Goal: Use online tool/utility

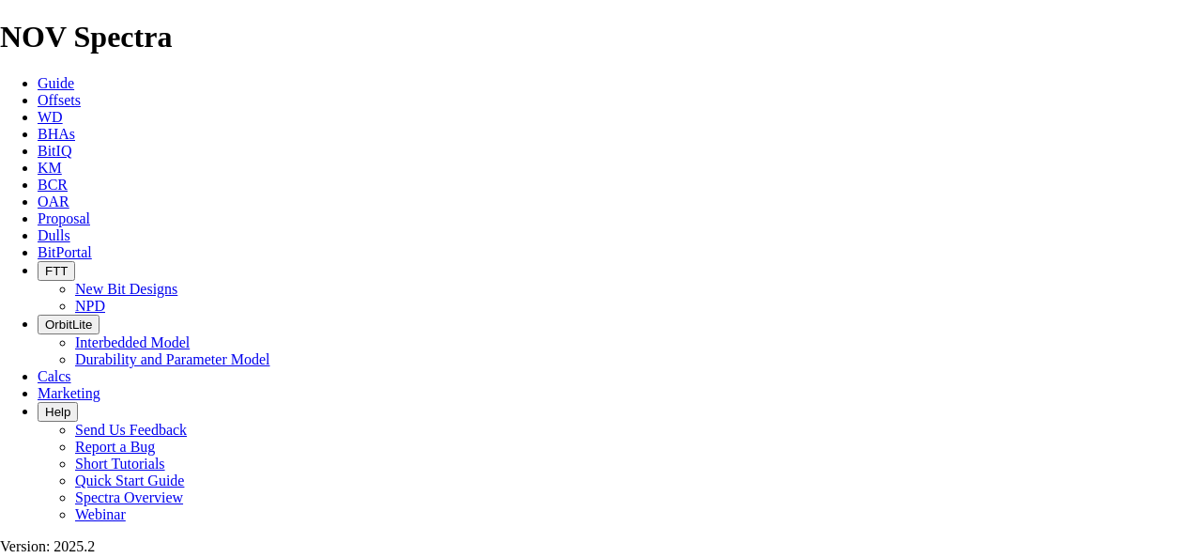
select select "number:18"
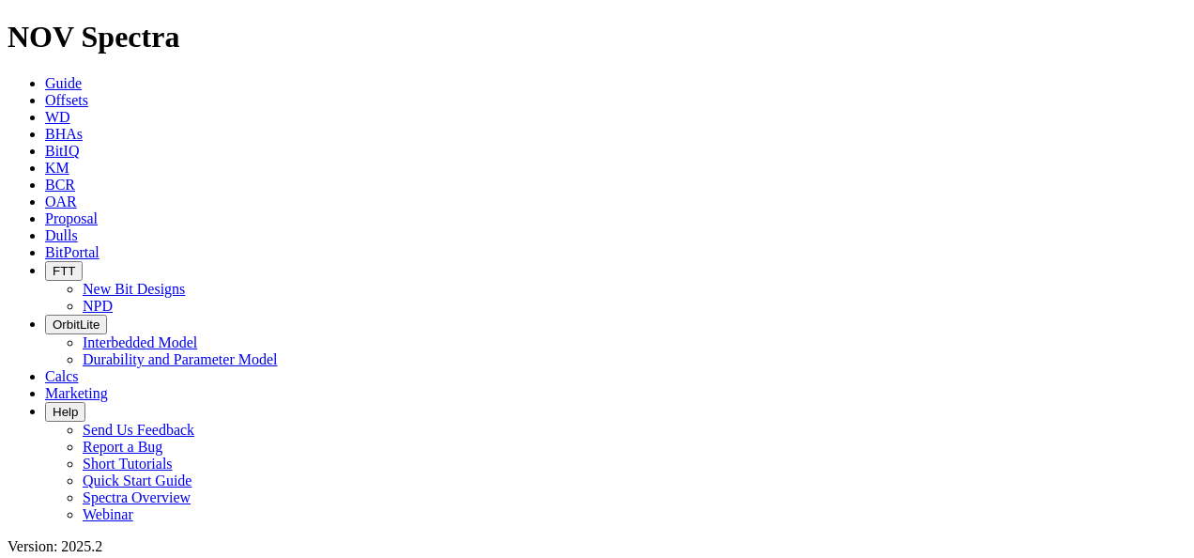
type input "9.5"
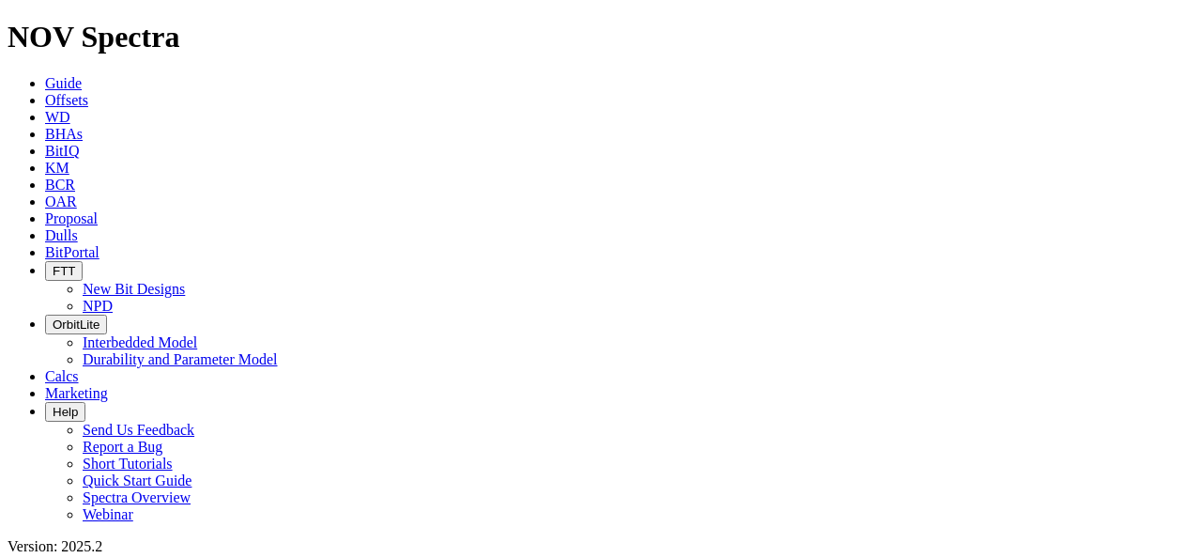
radio input "true"
radio input "false"
radio input "true"
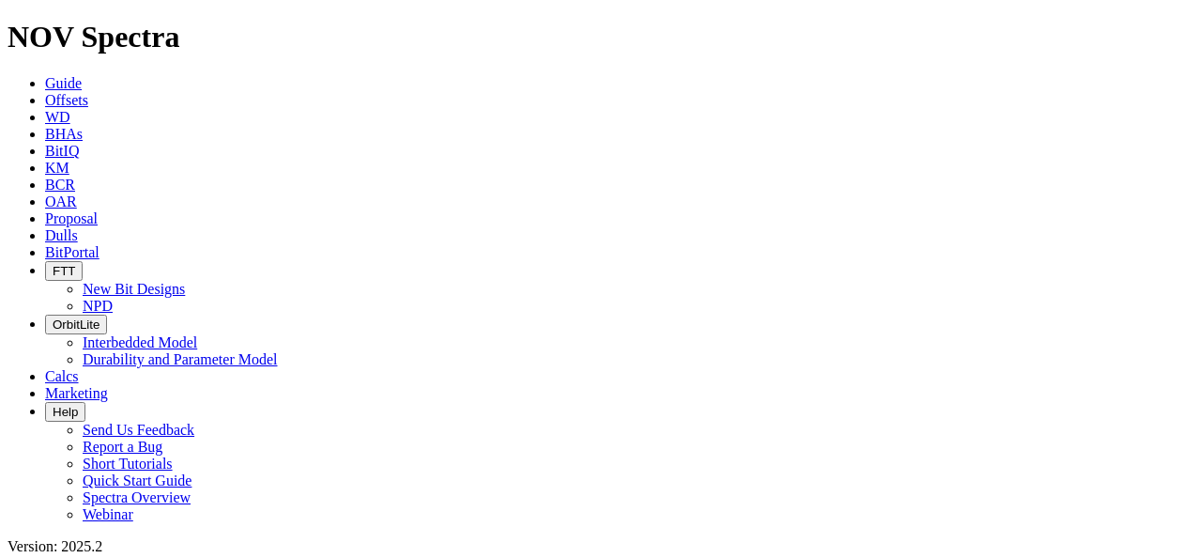
type input "100"
type input "400"
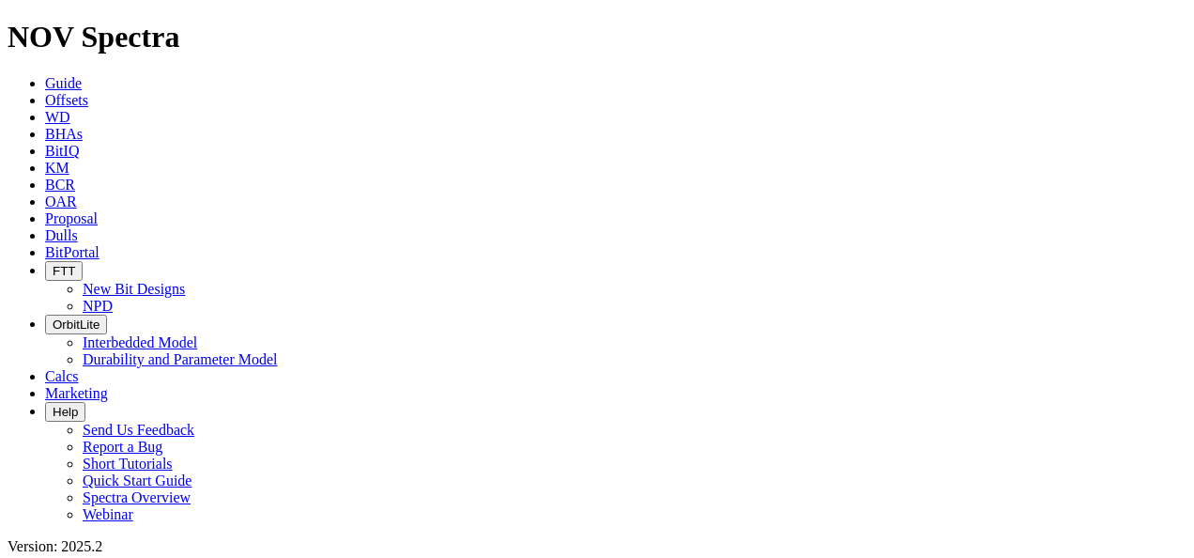
drag, startPoint x: 96, startPoint y: 376, endPoint x: 75, endPoint y: 387, distance: 23.1
type input "10"
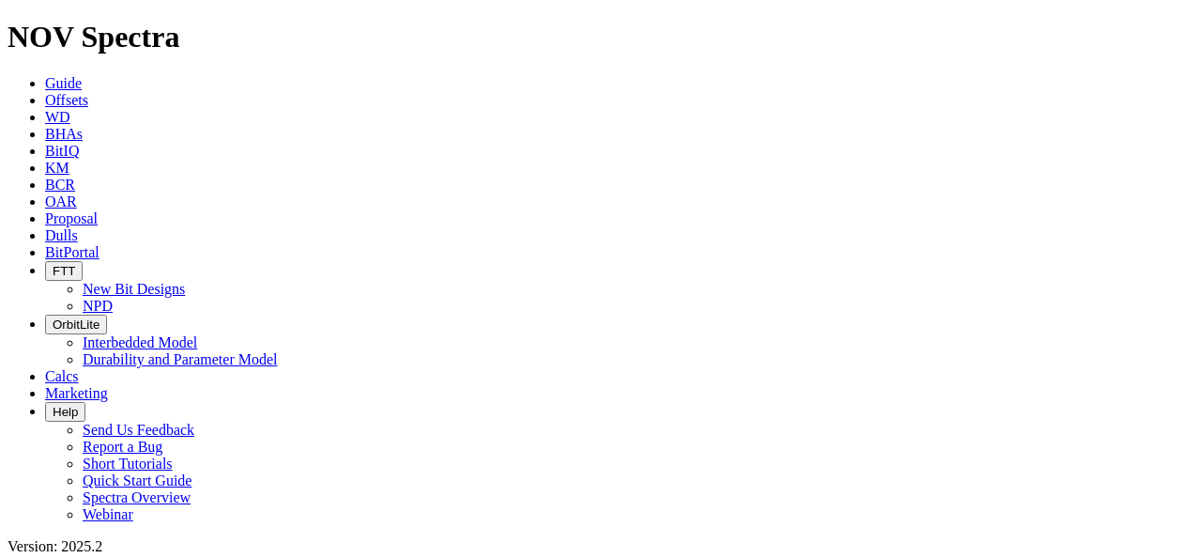
type input "30"
type input "165"
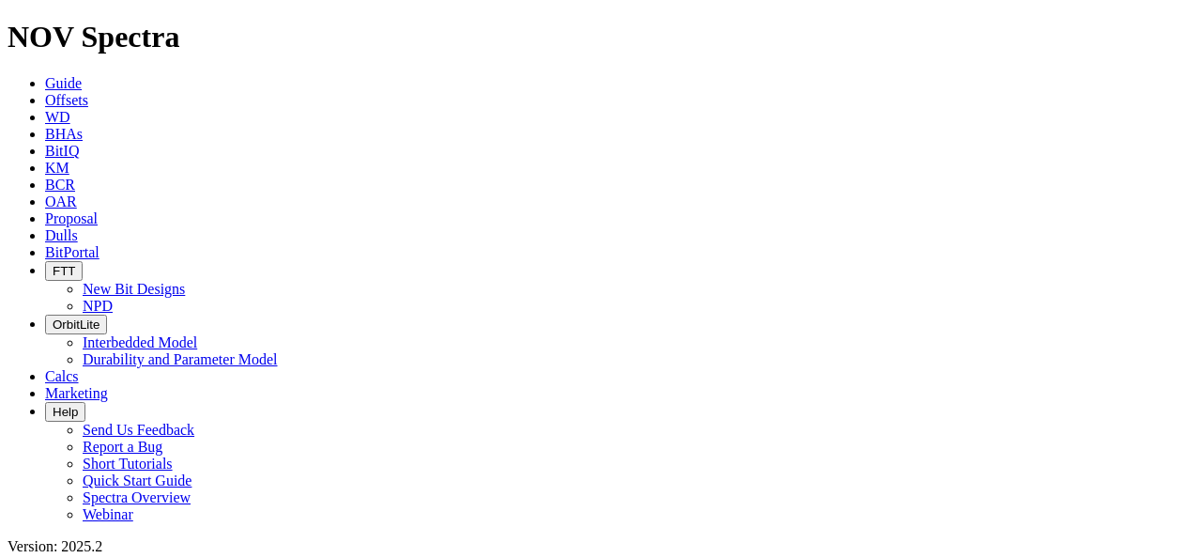
scroll to position [282, 0]
type input "6"
type input "300"
drag, startPoint x: 508, startPoint y: 403, endPoint x: 517, endPoint y: 396, distance: 11.5
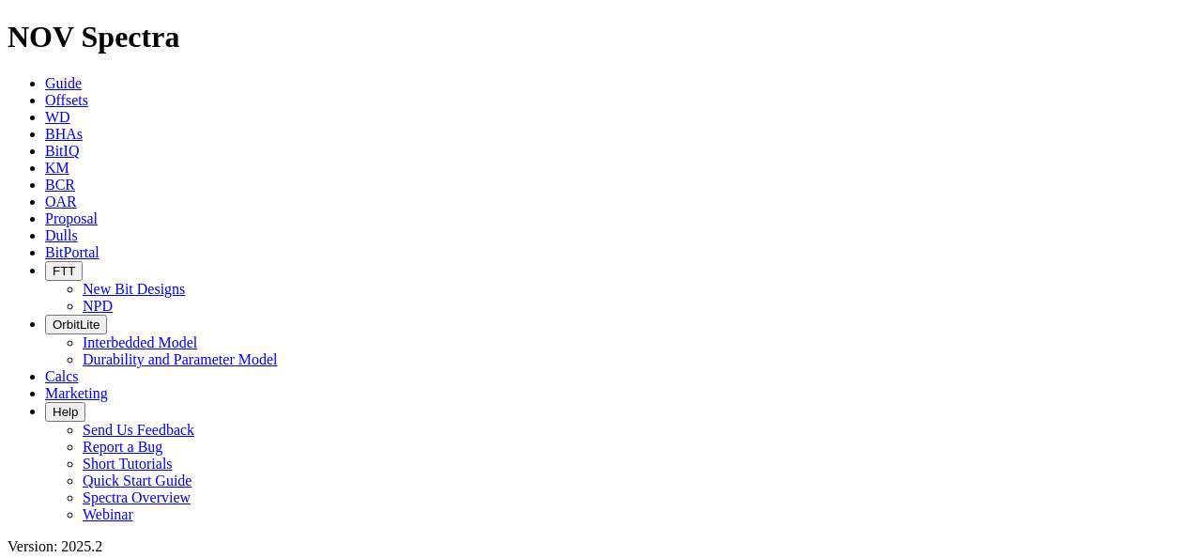
type input "0"
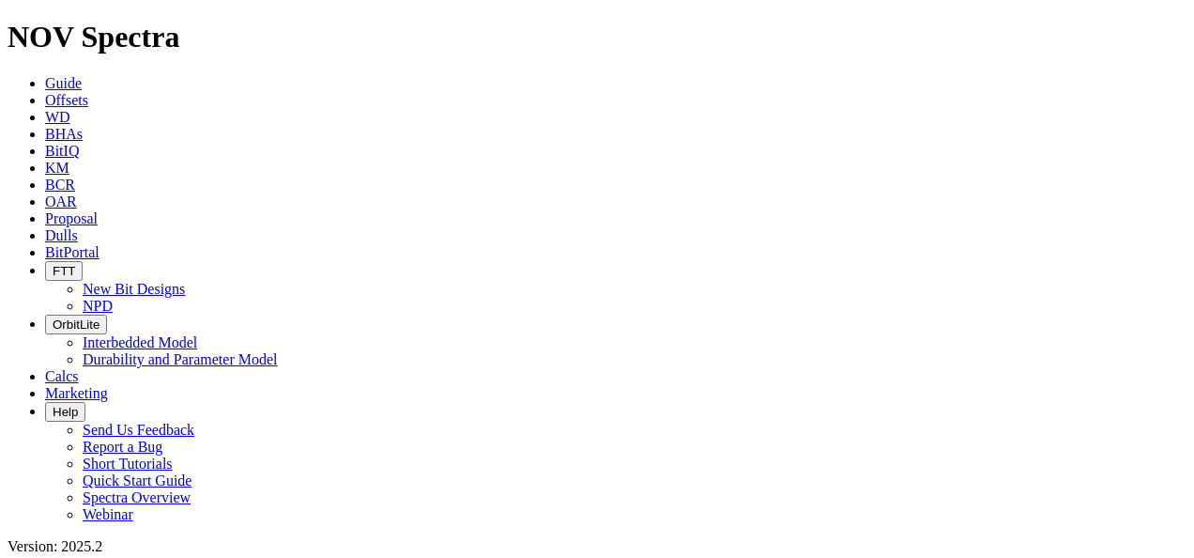
drag, startPoint x: 126, startPoint y: 407, endPoint x: 54, endPoint y: 411, distance: 71.4
drag, startPoint x: 950, startPoint y: 309, endPoint x: 975, endPoint y: 312, distance: 25.5
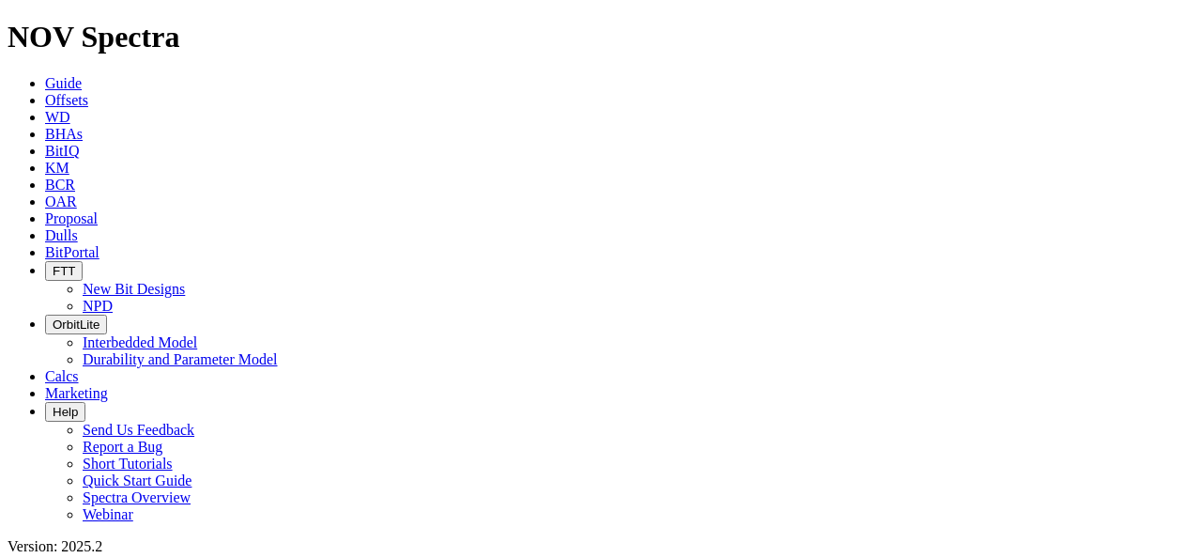
drag, startPoint x: 115, startPoint y: 318, endPoint x: 96, endPoint y: 330, distance: 21.9
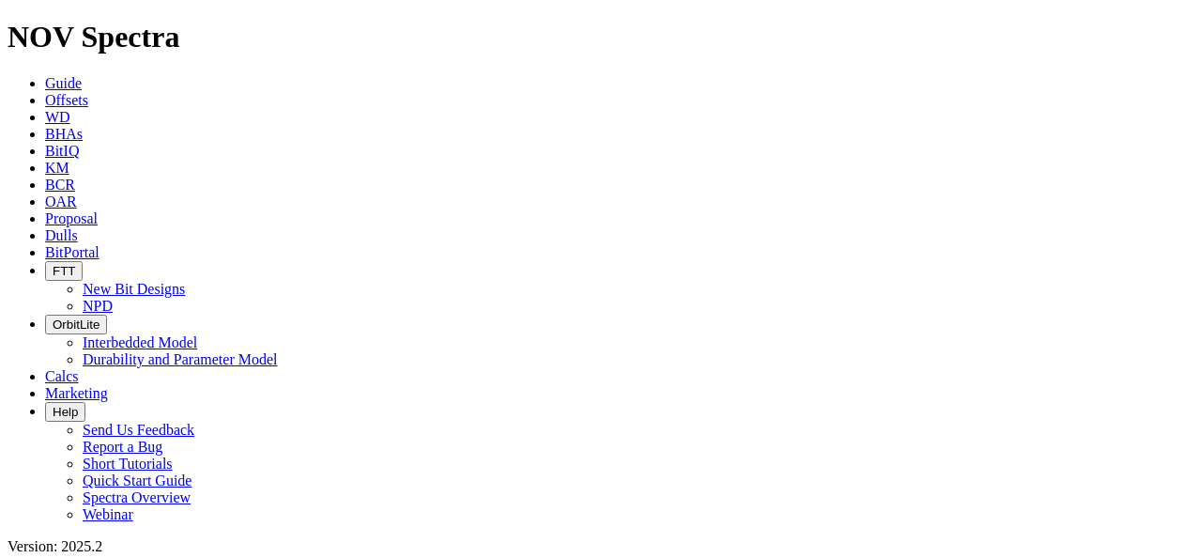
scroll to position [95, 0]
type input "120"
drag, startPoint x: 123, startPoint y: 283, endPoint x: 86, endPoint y: 272, distance: 38.0
drag, startPoint x: 125, startPoint y: 280, endPoint x: 79, endPoint y: 275, distance: 46.2
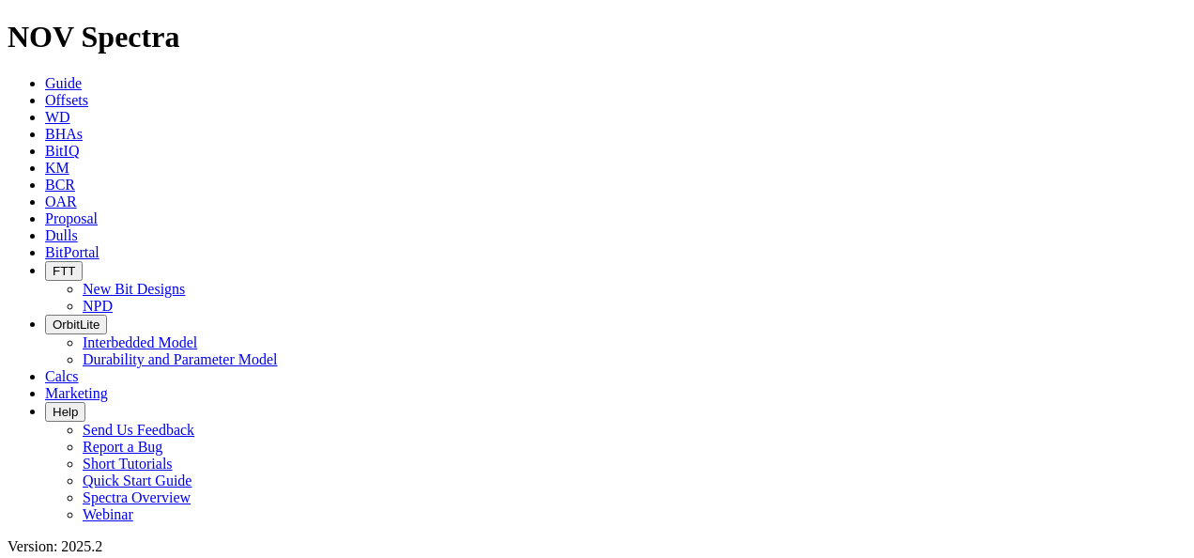
drag, startPoint x: 135, startPoint y: 277, endPoint x: 90, endPoint y: 270, distance: 45.5
type input "13"
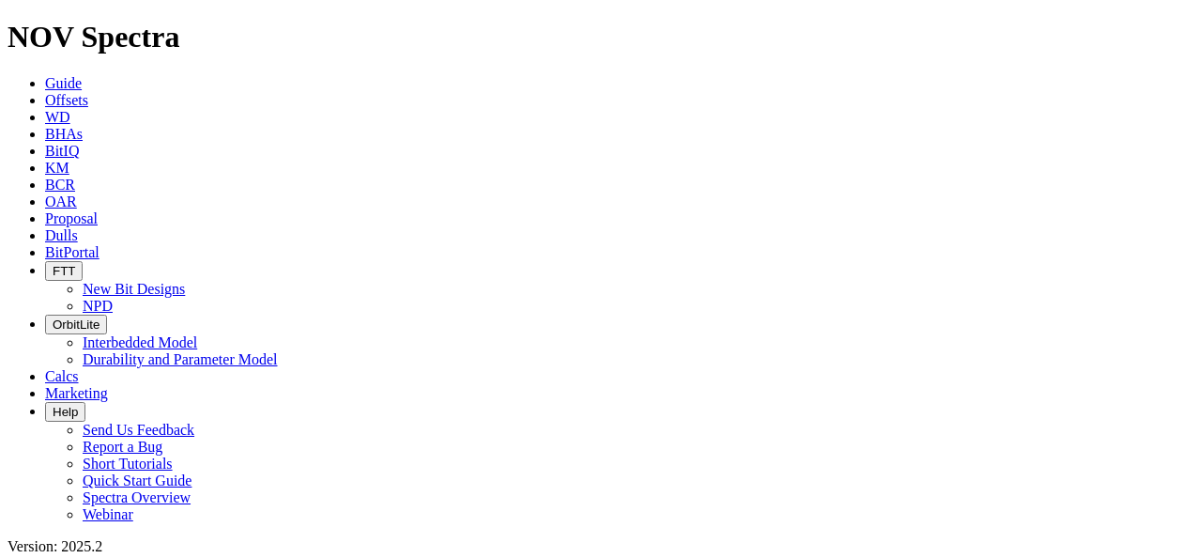
drag, startPoint x: 115, startPoint y: 315, endPoint x: 124, endPoint y: 312, distance: 10.1
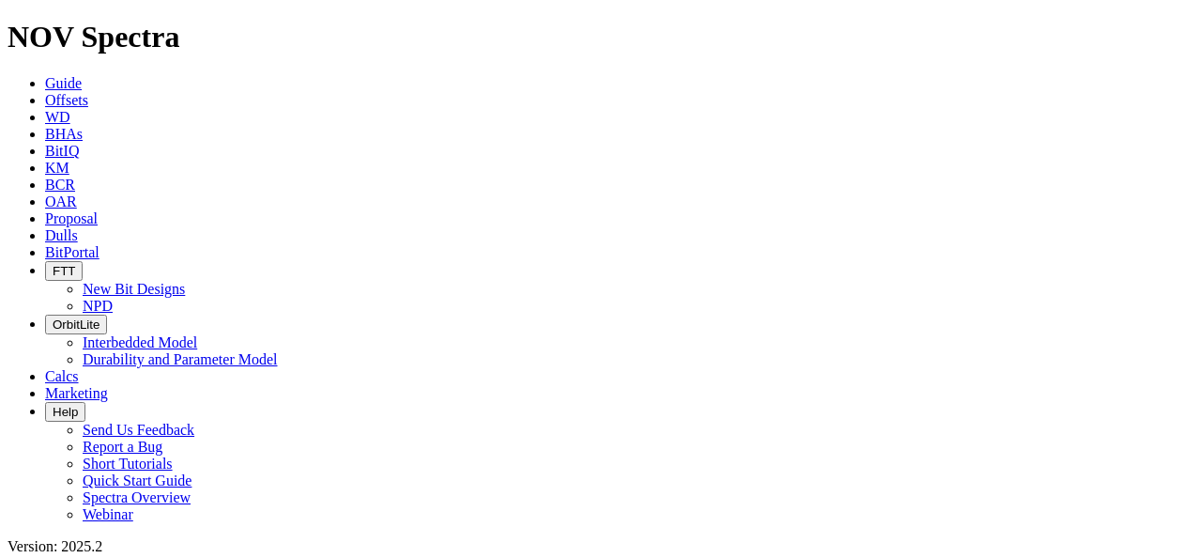
drag, startPoint x: 121, startPoint y: 169, endPoint x: 130, endPoint y: 198, distance: 30.3
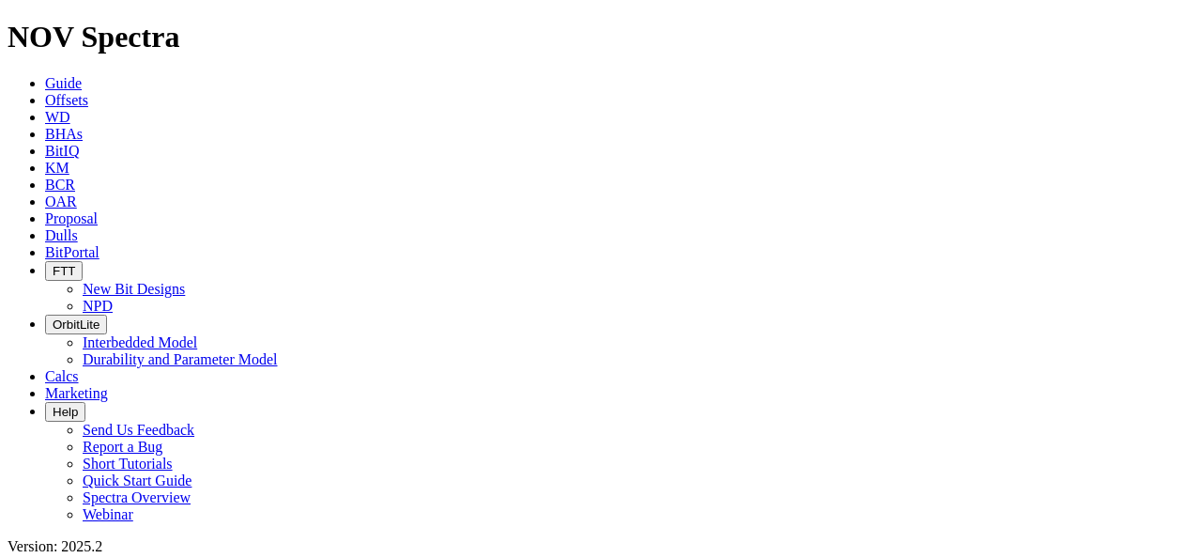
scroll to position [94, 0]
drag, startPoint x: 109, startPoint y: 349, endPoint x: 122, endPoint y: 356, distance: 14.7
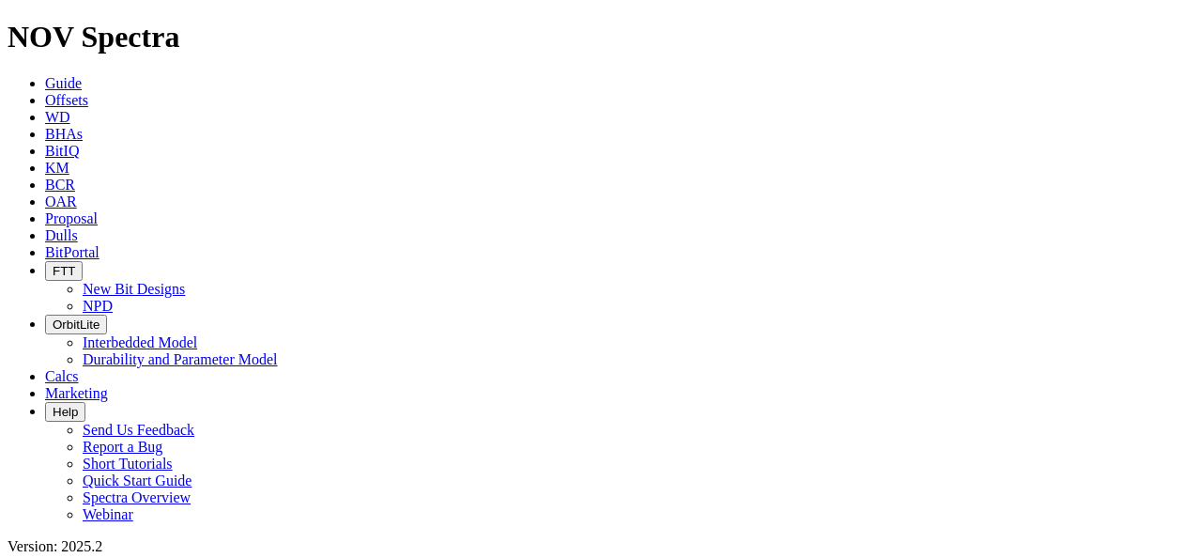
scroll to position [0, 0]
